Goal: Task Accomplishment & Management: Complete application form

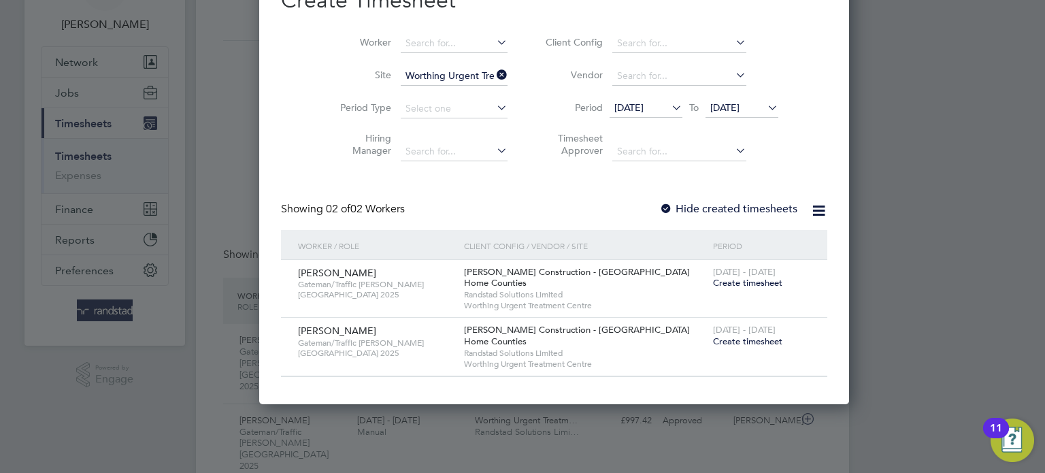
click at [713, 340] on span "Create timesheet" at bounding box center [747, 341] width 69 height 12
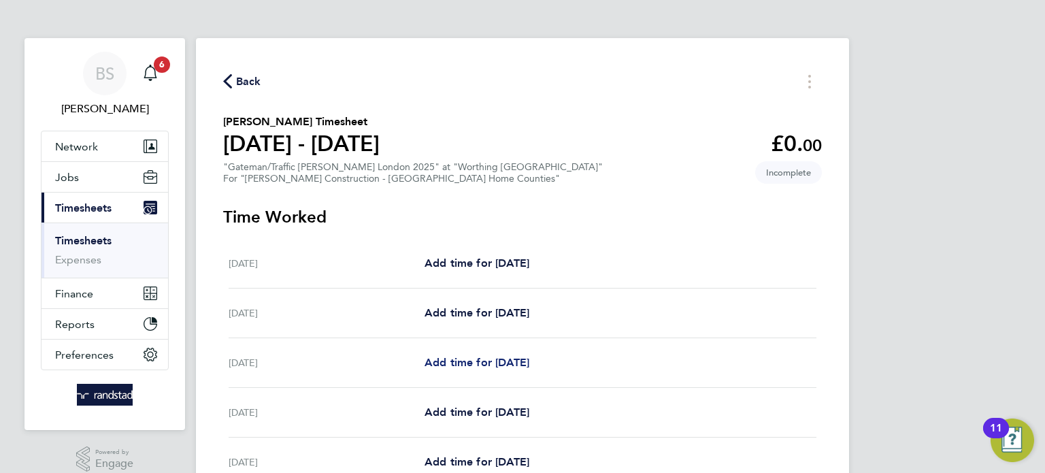
click at [462, 367] on span "Add time for [DATE]" at bounding box center [476, 362] width 105 height 13
select select "60"
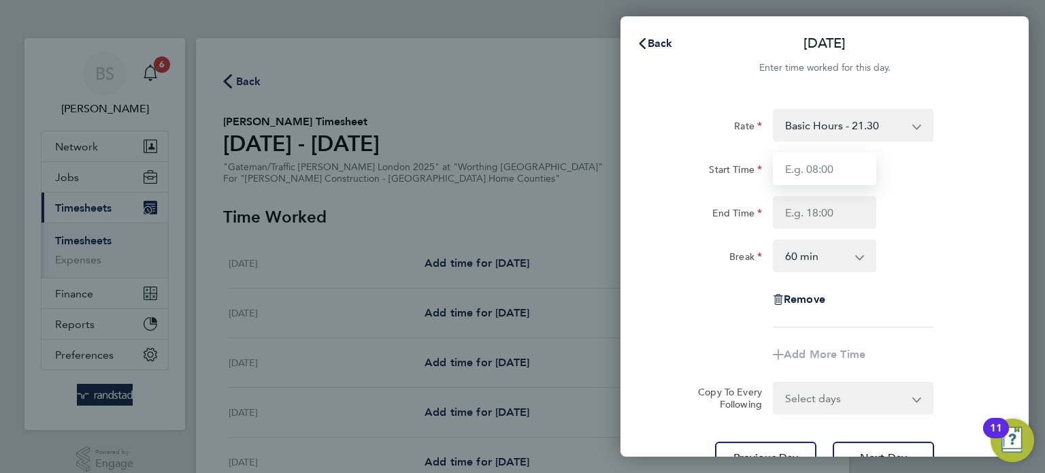
click at [839, 171] on input "Start Time" at bounding box center [824, 168] width 103 height 33
type input "07:00"
click at [839, 209] on input "End Time" at bounding box center [824, 212] width 103 height 33
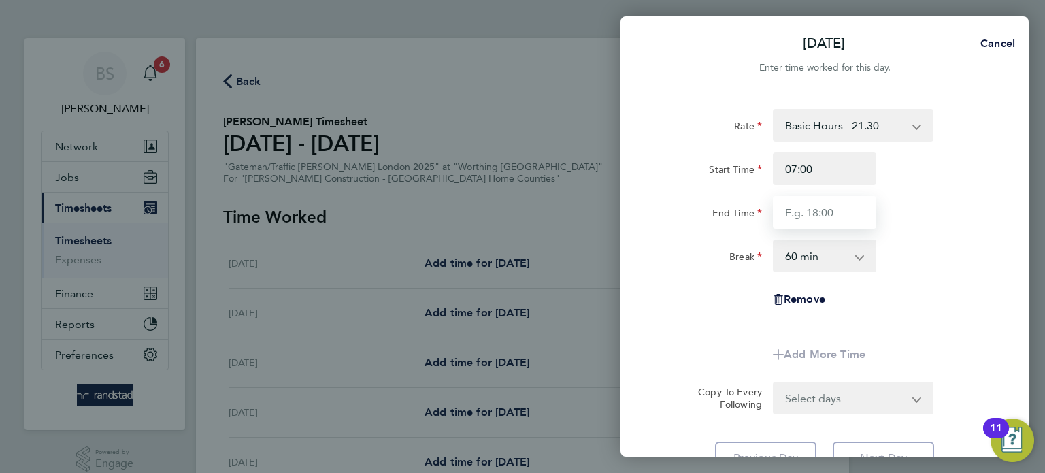
type input "17:30"
click at [846, 251] on select "0 min 15 min 30 min 45 min 60 min 75 min 90 min" at bounding box center [816, 256] width 84 height 30
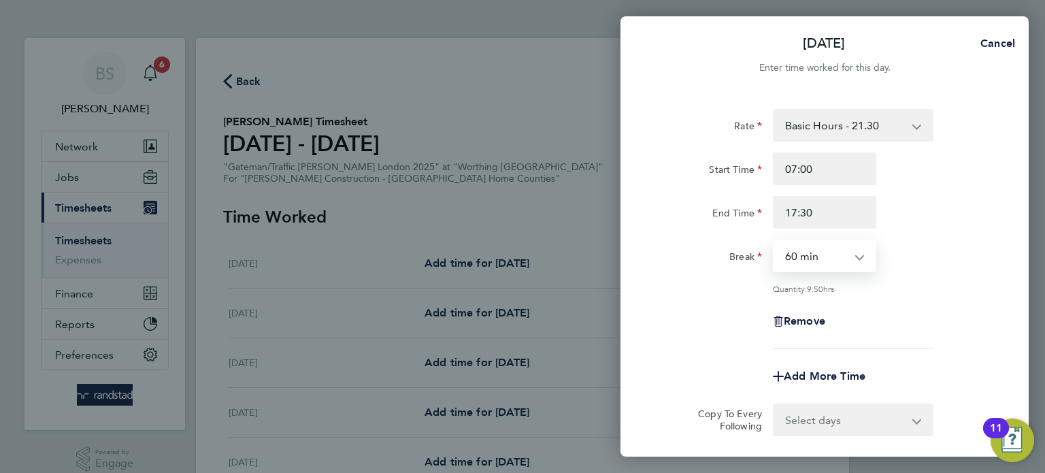
select select "30"
click at [774, 241] on select "0 min 15 min 30 min 45 min 60 min 75 min 90 min" at bounding box center [816, 256] width 84 height 30
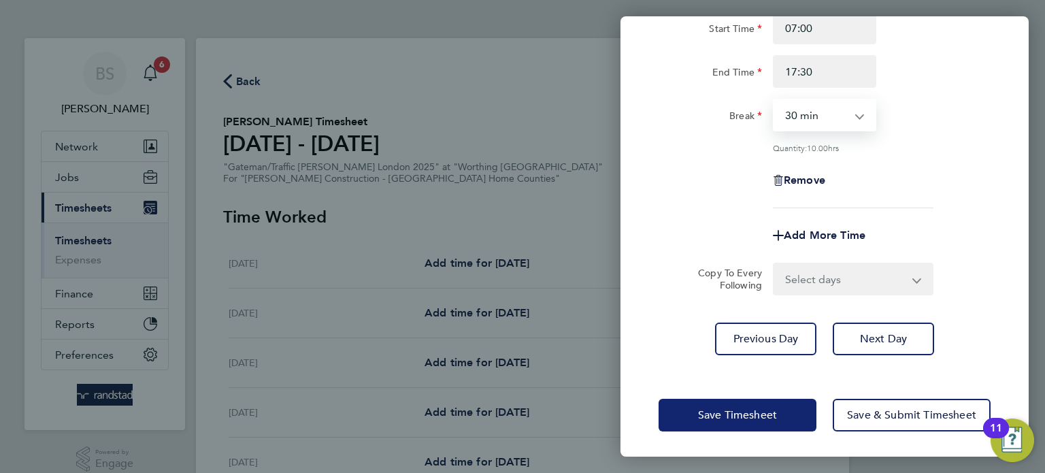
click at [743, 416] on span "Save Timesheet" at bounding box center [737, 415] width 79 height 14
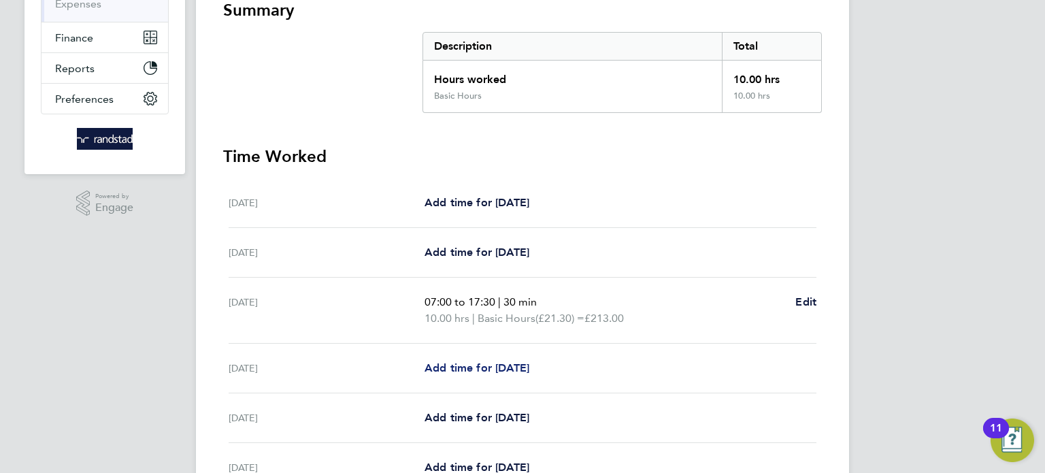
click at [494, 367] on span "Add time for [DATE]" at bounding box center [476, 367] width 105 height 13
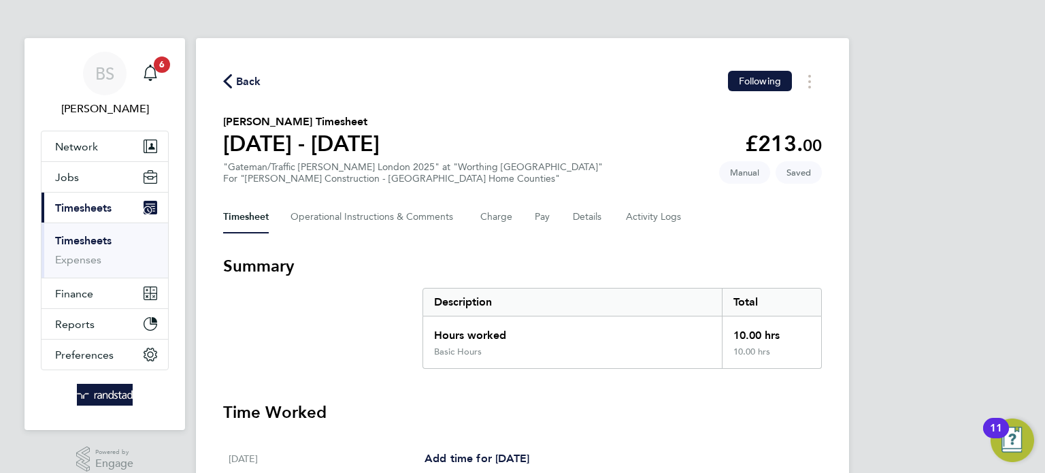
select select "60"
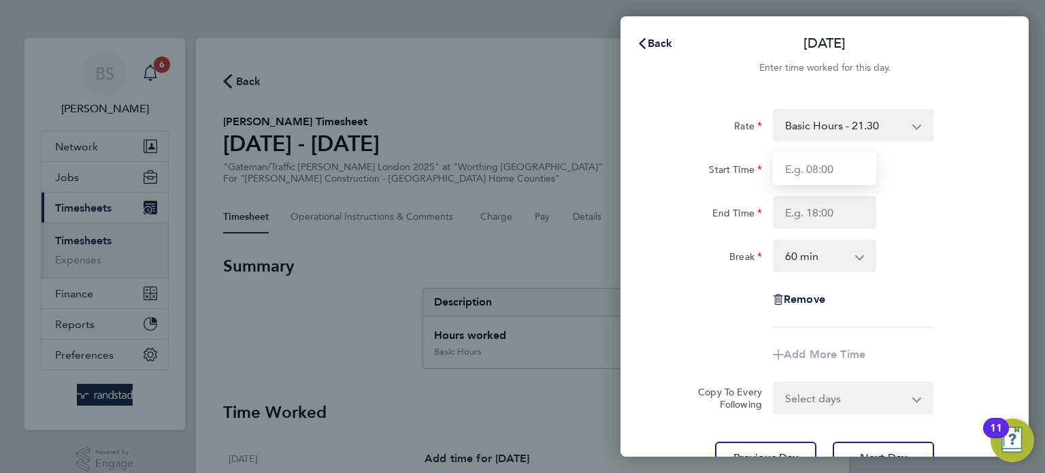
click at [858, 162] on input "Start Time" at bounding box center [824, 168] width 103 height 33
type input "07:00"
click at [841, 206] on input "End Time" at bounding box center [824, 212] width 103 height 33
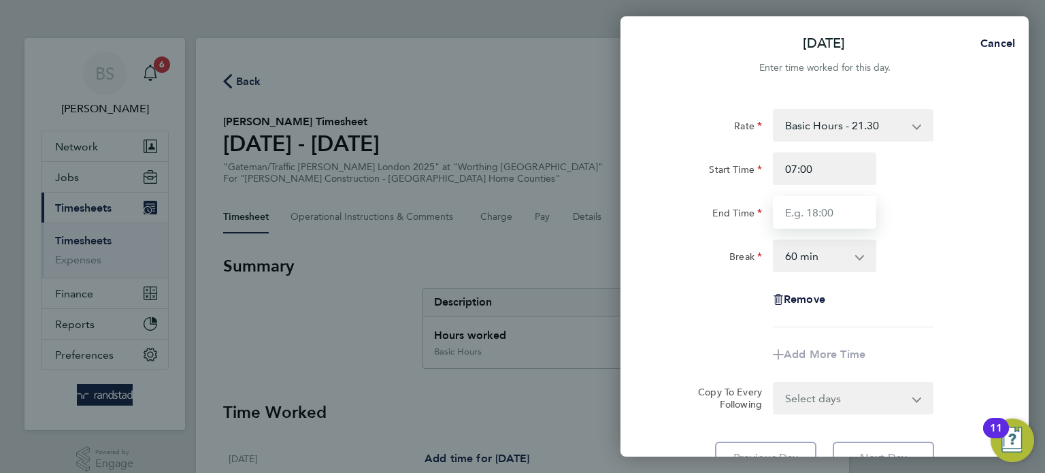
type input "17:30"
click at [835, 250] on select "0 min 15 min 30 min 45 min 60 min 75 min 90 min" at bounding box center [816, 256] width 84 height 30
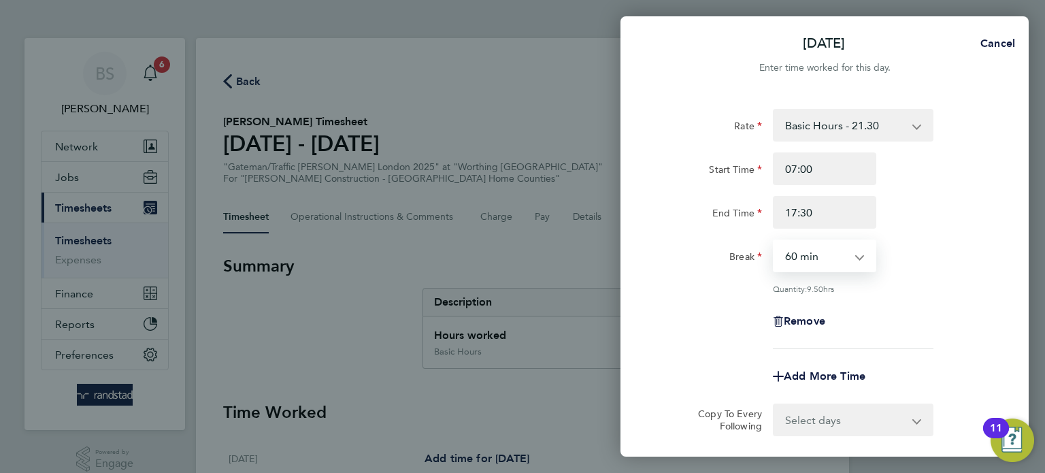
select select "30"
click at [774, 241] on select "0 min 15 min 30 min 45 min 60 min 75 min 90 min" at bounding box center [816, 256] width 84 height 30
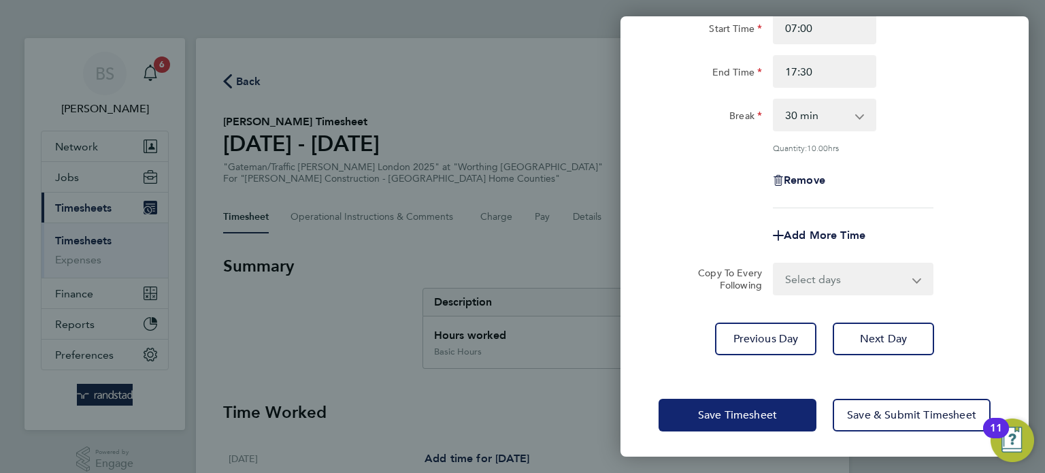
click at [738, 413] on span "Save Timesheet" at bounding box center [737, 415] width 79 height 14
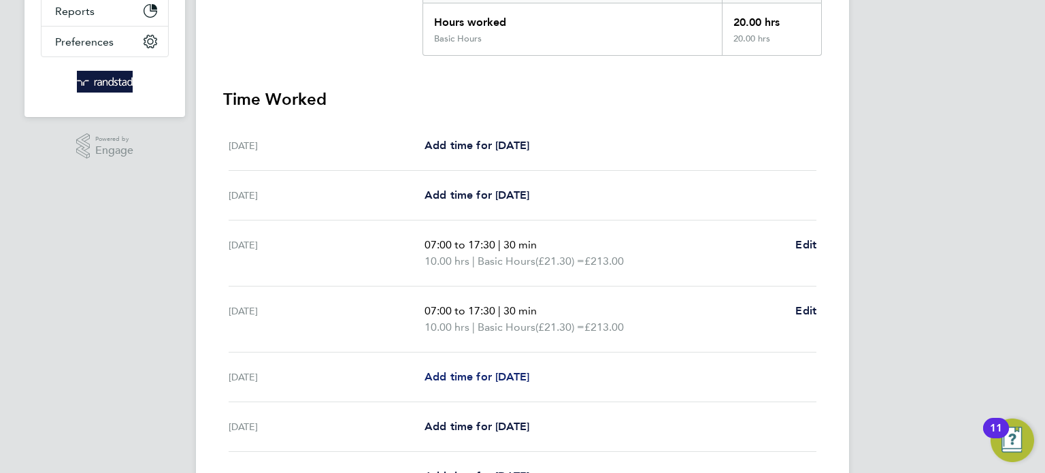
click at [490, 379] on span "Add time for [DATE]" at bounding box center [476, 376] width 105 height 13
select select "60"
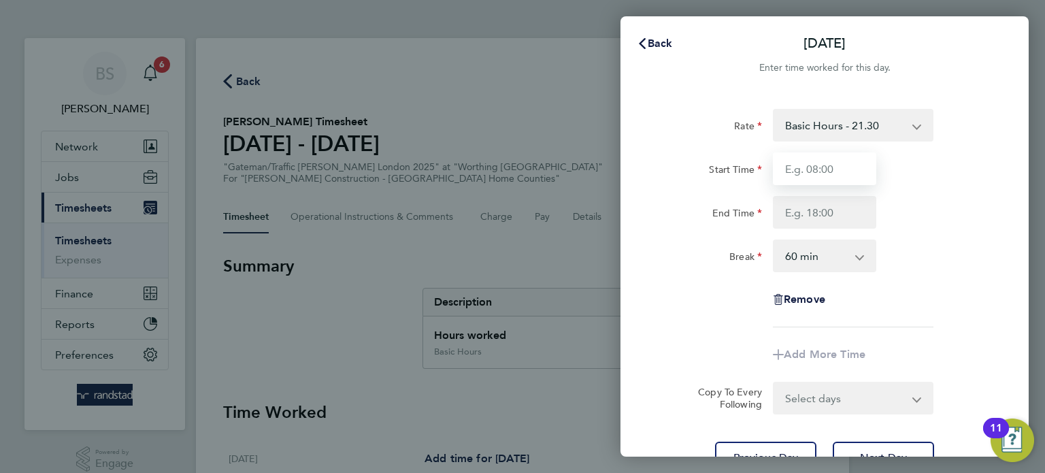
click at [847, 173] on input "Start Time" at bounding box center [824, 168] width 103 height 33
type input "07:00"
click at [837, 214] on input "End Time" at bounding box center [824, 212] width 103 height 33
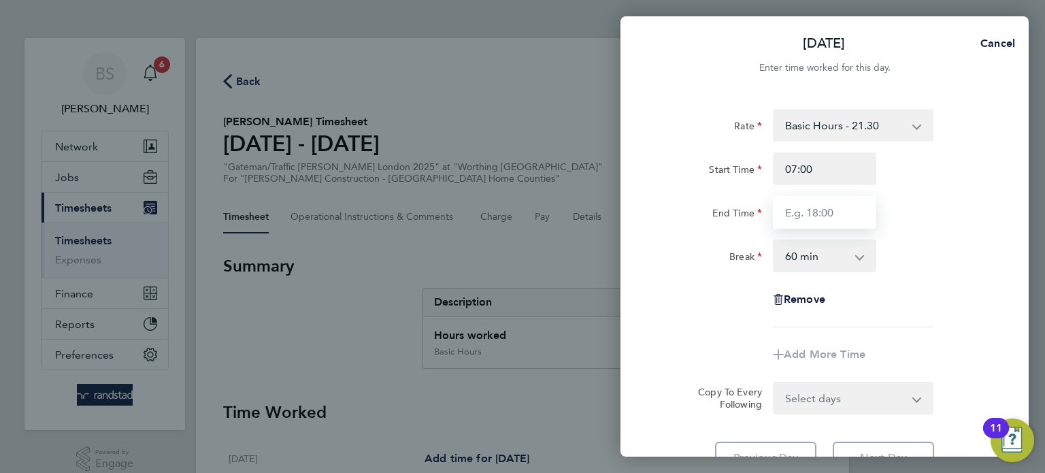
type input "17:30"
click at [839, 256] on select "0 min 15 min 30 min 45 min 60 min 75 min 90 min" at bounding box center [816, 256] width 84 height 30
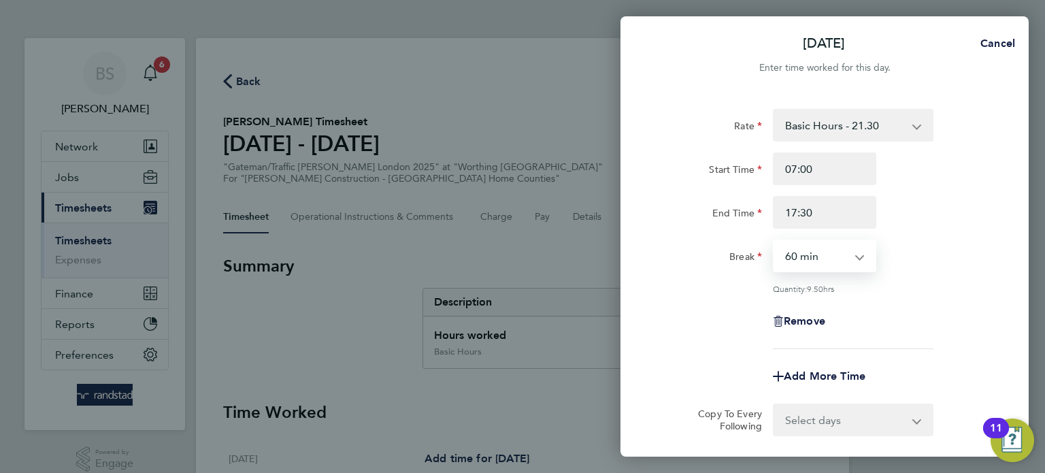
select select "30"
click at [774, 241] on select "0 min 15 min 30 min 45 min 60 min 75 min 90 min" at bounding box center [816, 256] width 84 height 30
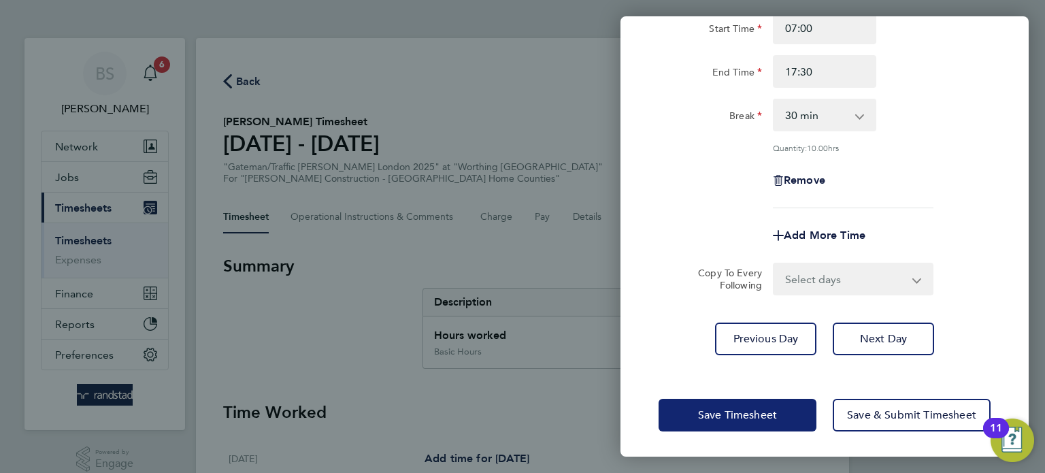
click at [754, 413] on span "Save Timesheet" at bounding box center [737, 415] width 79 height 14
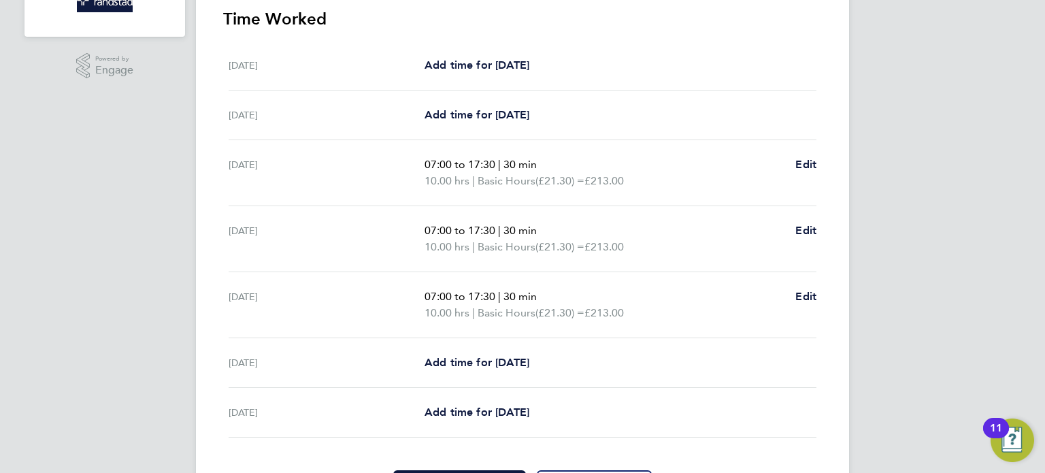
scroll to position [394, 0]
click at [490, 357] on span "Add time for [DATE]" at bounding box center [476, 360] width 105 height 13
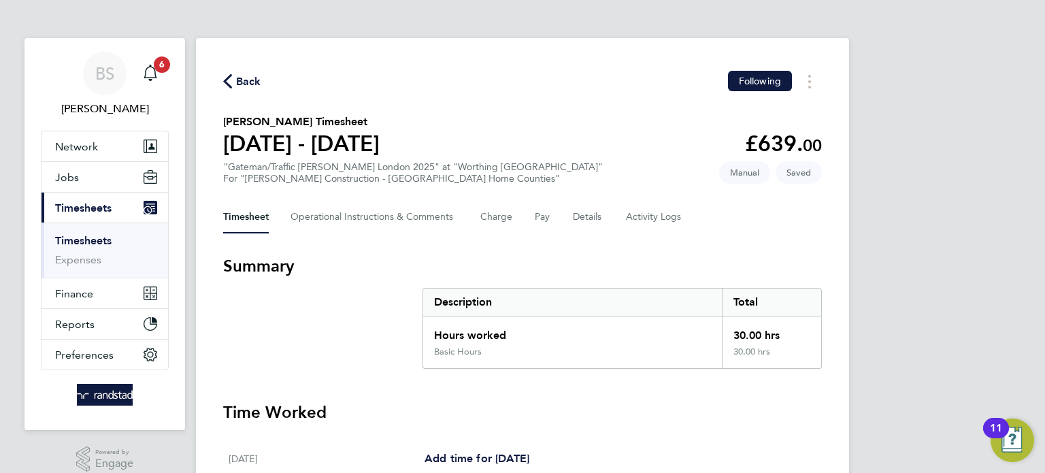
select select "60"
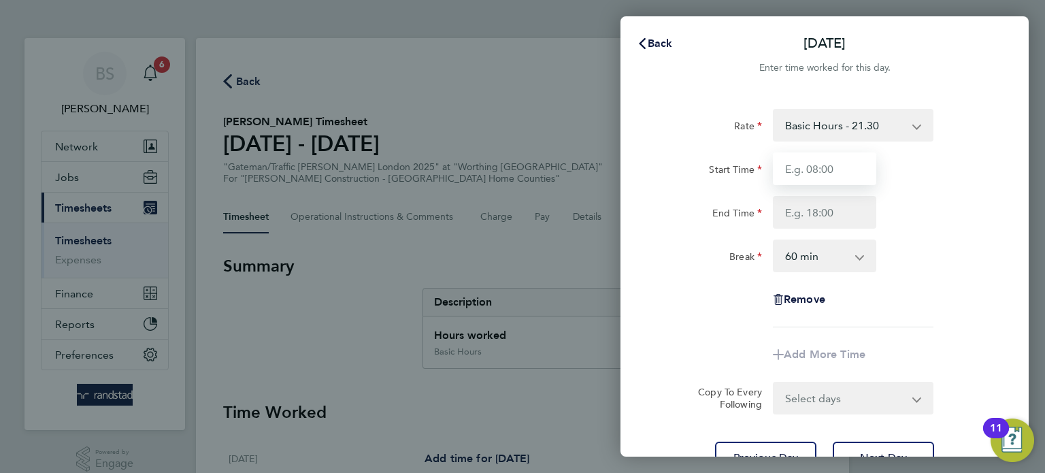
click at [823, 166] on input "Start Time" at bounding box center [824, 168] width 103 height 33
type input "07:00"
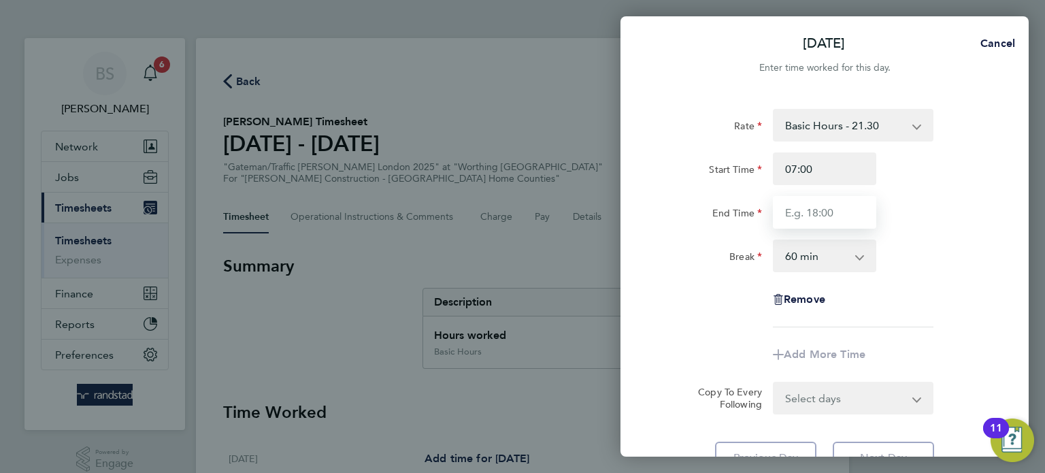
click at [839, 213] on input "End Time" at bounding box center [824, 212] width 103 height 33
click at [840, 207] on input "17:00" at bounding box center [824, 212] width 103 height 33
click at [818, 207] on input "17:00" at bounding box center [824, 212] width 103 height 33
click at [798, 209] on input "17:00" at bounding box center [824, 212] width 103 height 33
click at [813, 208] on input "17:00" at bounding box center [824, 212] width 103 height 33
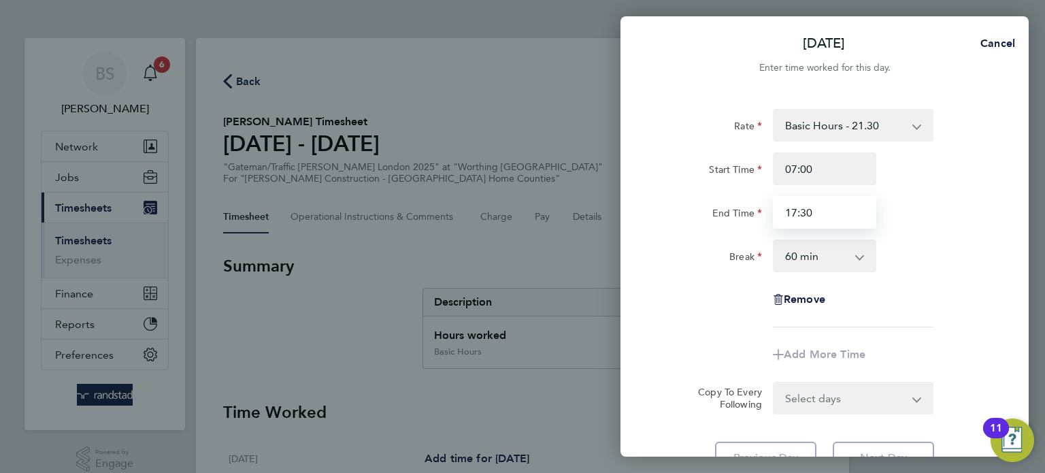
type input "17:30"
click at [811, 266] on select "0 min 15 min 30 min 45 min 60 min 75 min 90 min" at bounding box center [816, 256] width 84 height 30
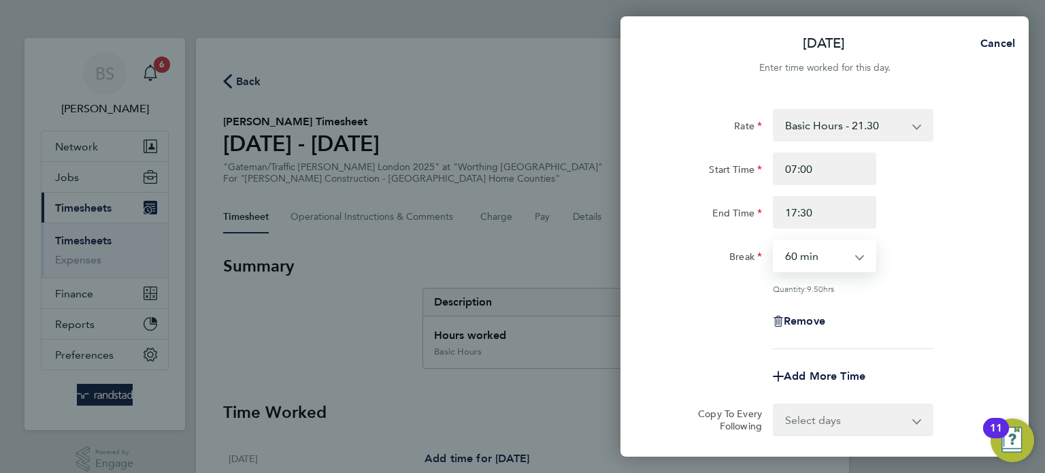
select select "30"
click at [774, 241] on select "0 min 15 min 30 min 45 min 60 min 75 min 90 min" at bounding box center [816, 256] width 84 height 30
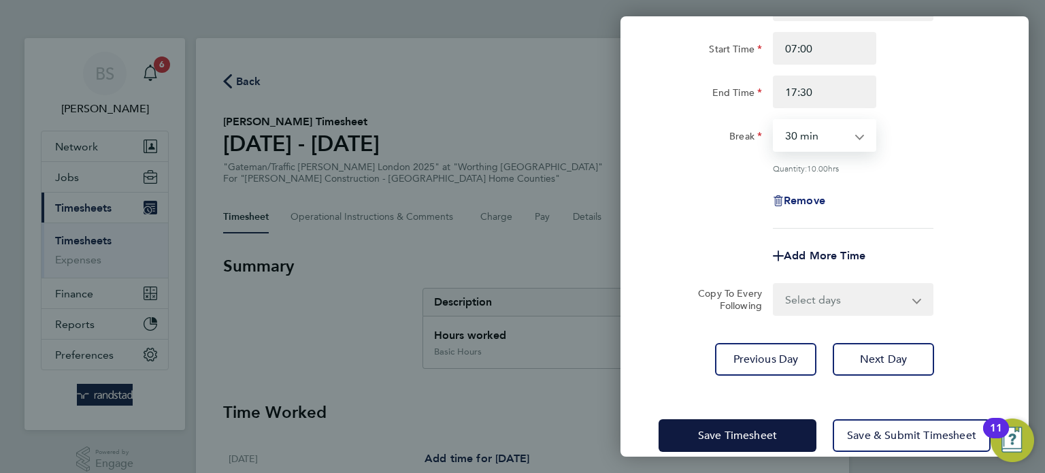
scroll to position [141, 0]
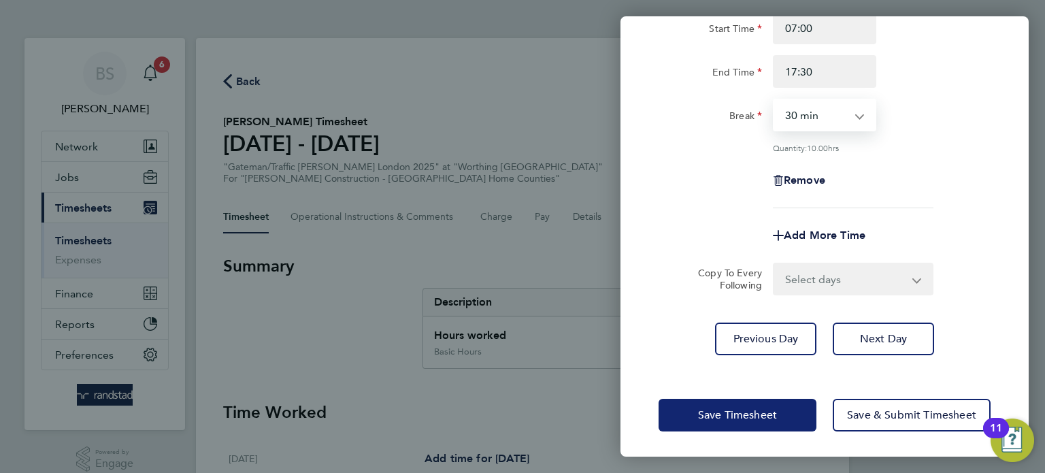
click at [742, 414] on span "Save Timesheet" at bounding box center [737, 415] width 79 height 14
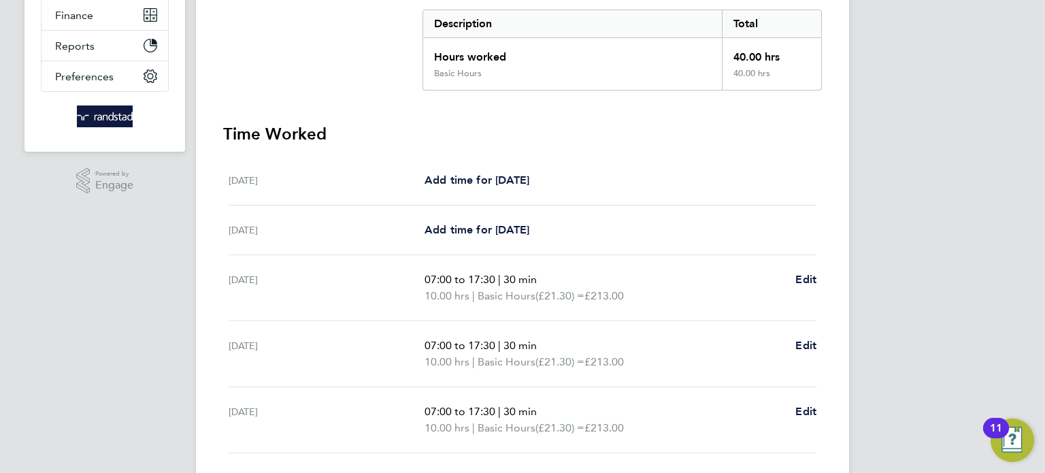
scroll to position [412, 0]
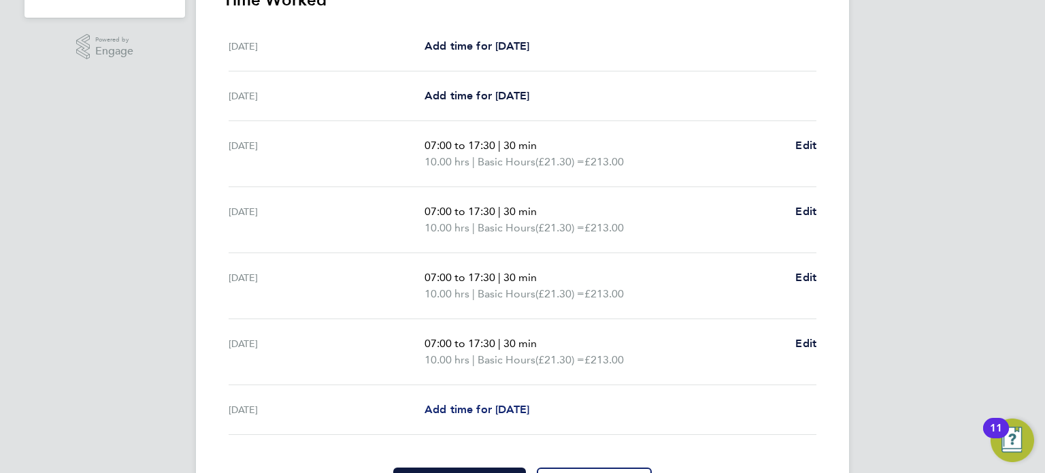
click at [496, 407] on span "Add time for [DATE]" at bounding box center [476, 409] width 105 height 13
select select "60"
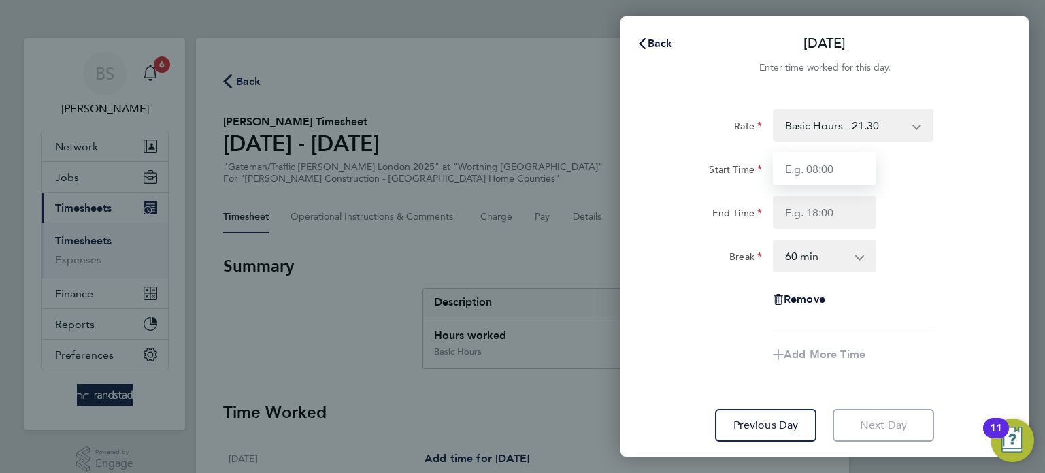
click at [833, 163] on input "Start Time" at bounding box center [824, 168] width 103 height 33
type input "07:00"
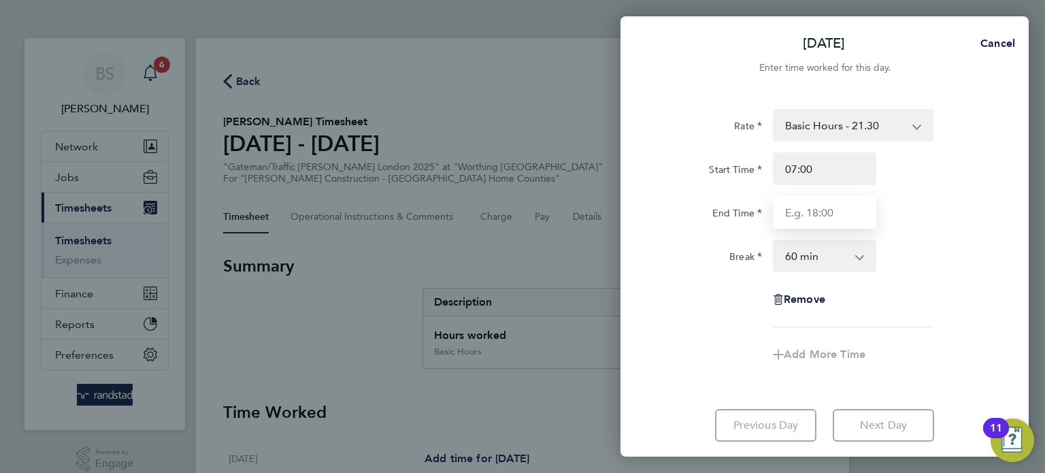
click at [832, 214] on input "End Time" at bounding box center [824, 212] width 103 height 33
type input "12:30"
click at [840, 261] on select "0 min 15 min 30 min 45 min 60 min 75 min 90 min" at bounding box center [816, 256] width 84 height 30
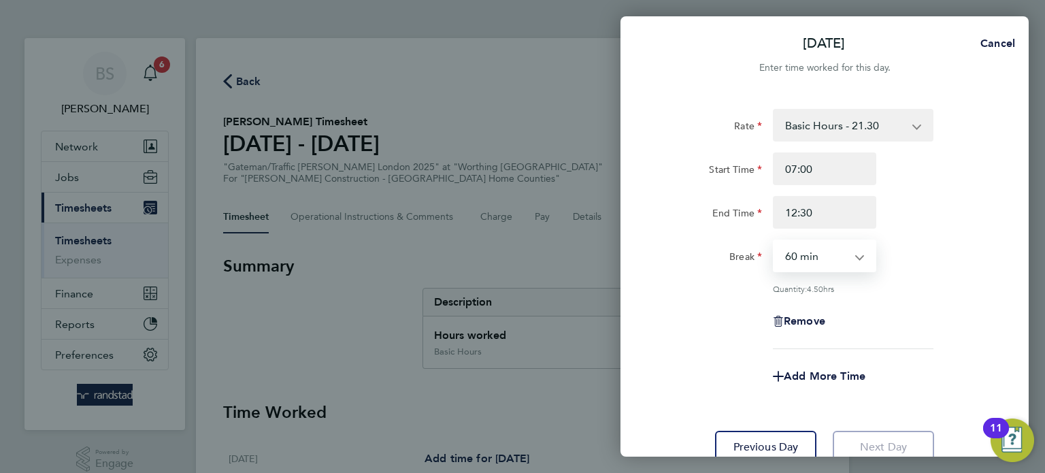
select select "30"
click at [774, 241] on select "0 min 15 min 30 min 45 min 60 min 75 min 90 min" at bounding box center [816, 256] width 84 height 30
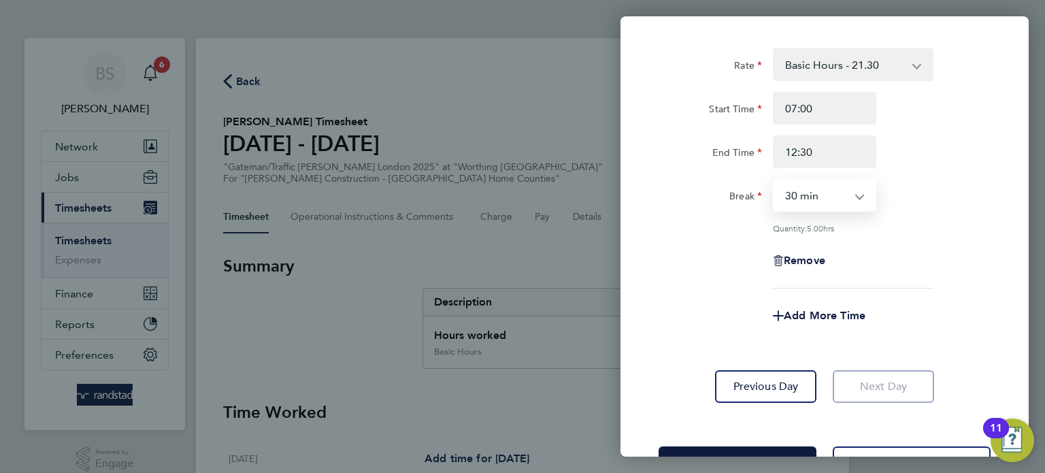
scroll to position [98, 0]
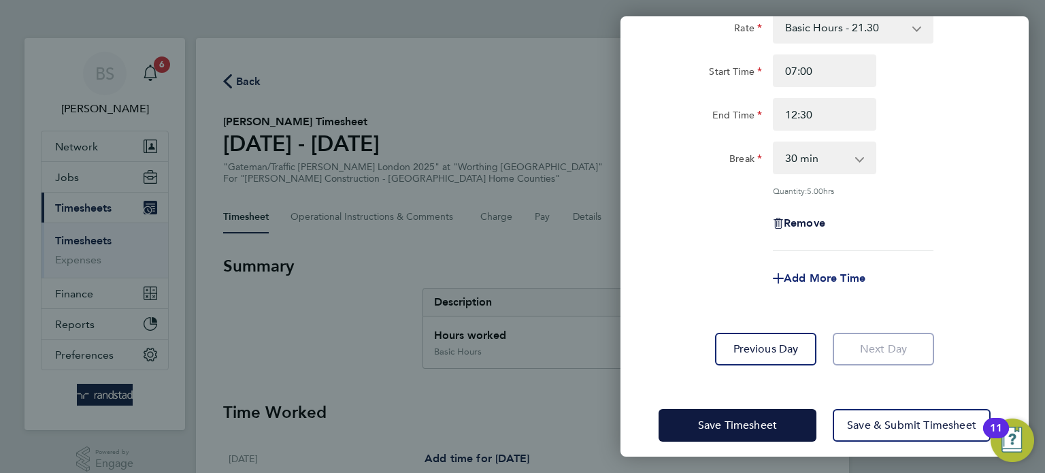
click at [833, 273] on span "Add More Time" at bounding box center [824, 277] width 82 height 13
select select "null"
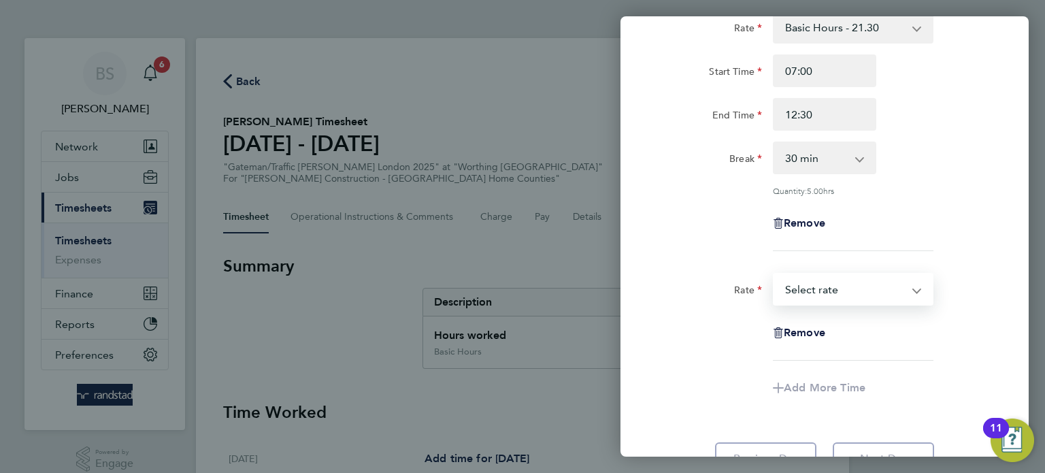
click at [913, 284] on select "Basic Hours - 21.30 OT 2 - 39.71 OT PAYE - 30.65 Select rate" at bounding box center [844, 289] width 141 height 30
select select "60"
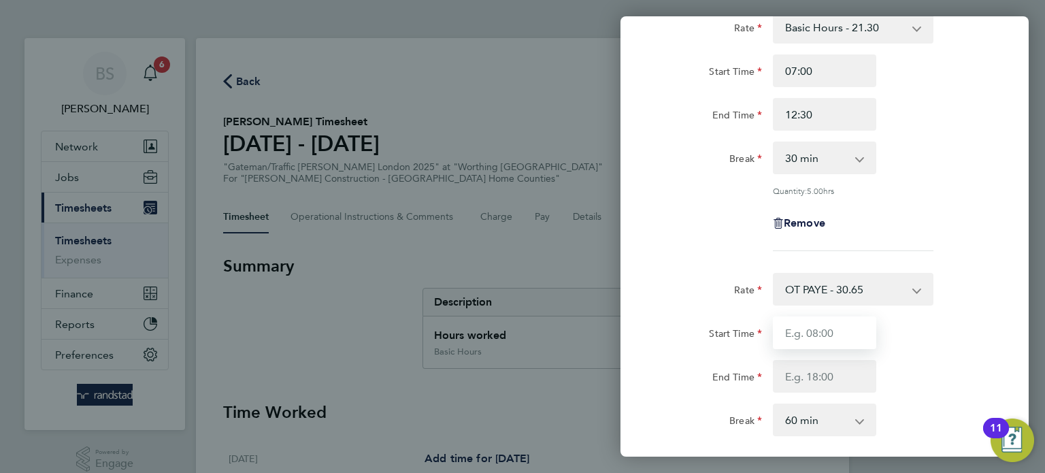
click at [830, 330] on input "Start Time" at bounding box center [824, 332] width 103 height 33
type input "12:30"
click at [837, 377] on input "End Time" at bounding box center [824, 376] width 103 height 33
type input "17:30"
click at [860, 416] on app-icon-cross-button at bounding box center [866, 420] width 16 height 30
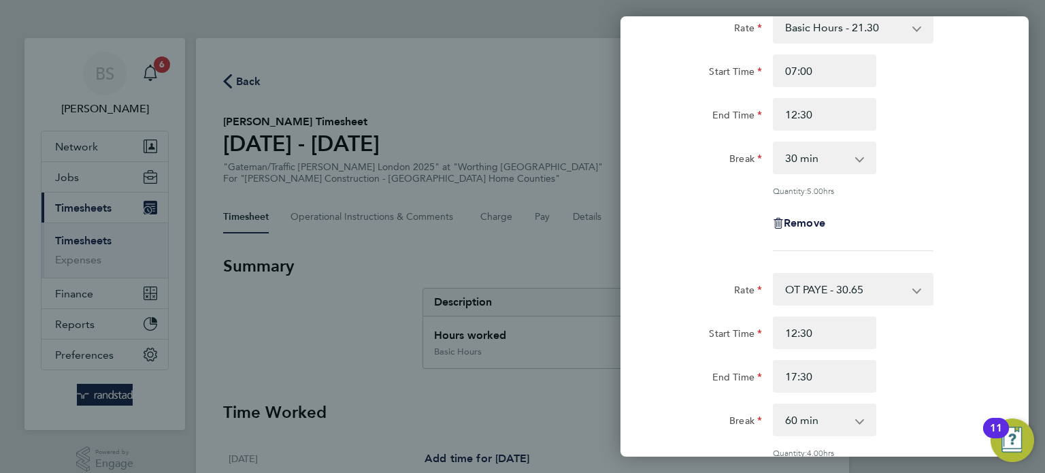
click at [860, 422] on app-icon-cross-button at bounding box center [866, 420] width 16 height 30
click at [817, 422] on select "0 min 15 min 30 min 45 min 60 min 75 min 90 min" at bounding box center [816, 420] width 84 height 30
select select "0"
click at [774, 405] on select "0 min 15 min 30 min 45 min 60 min 75 min 90 min" at bounding box center [816, 420] width 84 height 30
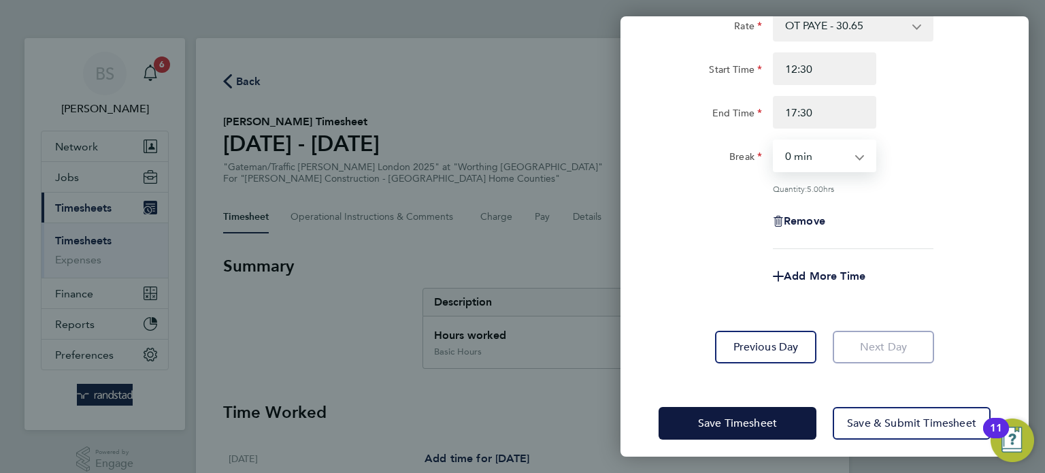
scroll to position [369, 0]
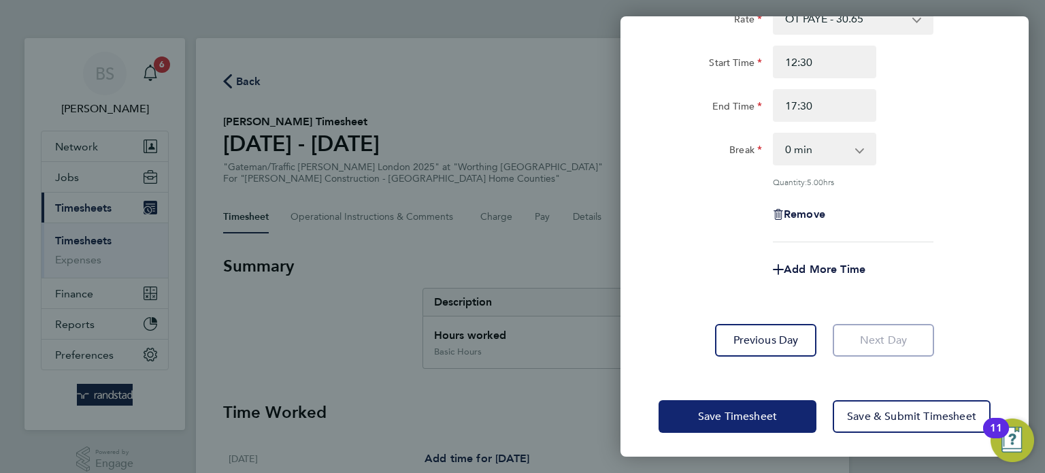
click at [745, 410] on span "Save Timesheet" at bounding box center [737, 416] width 79 height 14
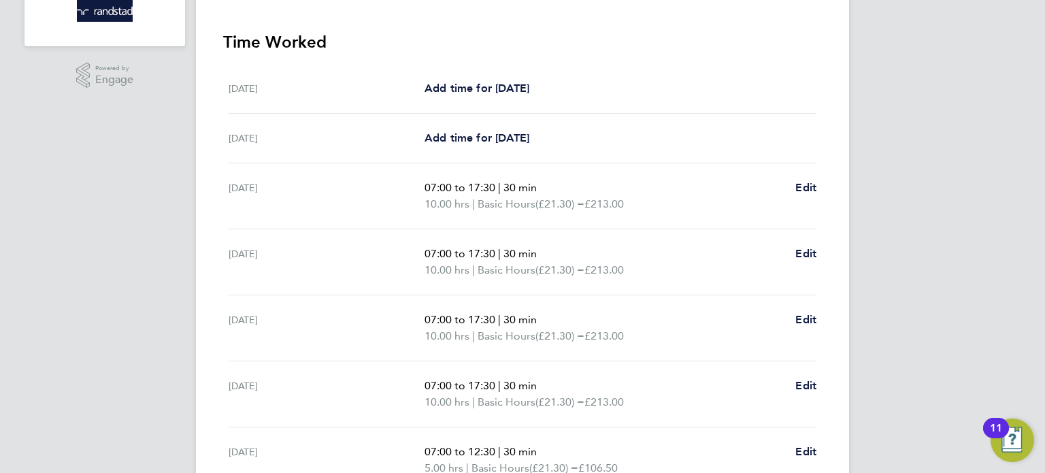
scroll to position [564, 0]
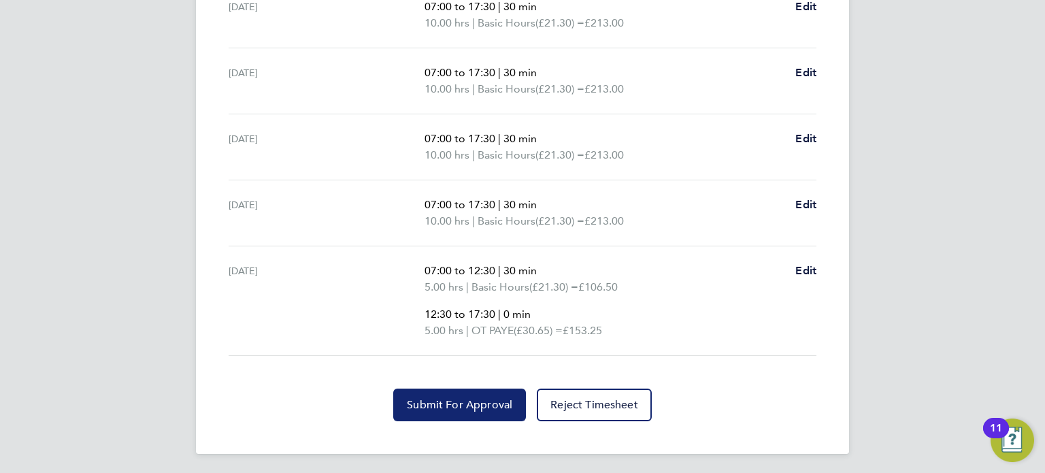
click at [441, 394] on button "Submit For Approval" at bounding box center [459, 404] width 133 height 33
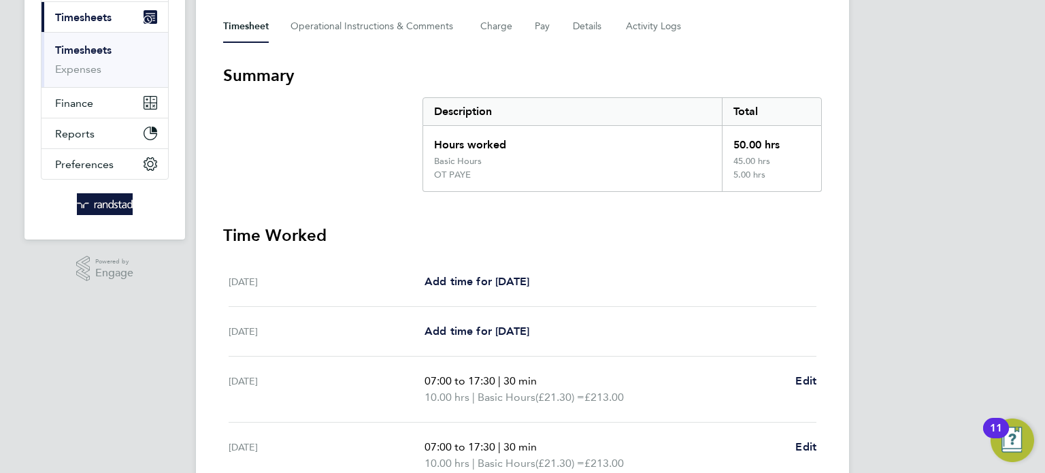
scroll to position [0, 0]
